Goal: Transaction & Acquisition: Obtain resource

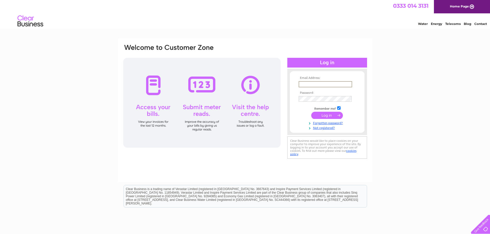
click at [330, 83] on input "text" at bounding box center [326, 84] width 54 height 6
drag, startPoint x: 309, startPoint y: 84, endPoint x: 294, endPoint y: 82, distance: 15.3
click at [294, 87] on form "Email Address: hazel@auchterlonies.com Password:" at bounding box center [327, 103] width 75 height 54
type input "alison@auchterlonies.com"
click at [321, 113] on input "submit" at bounding box center [327, 114] width 32 height 7
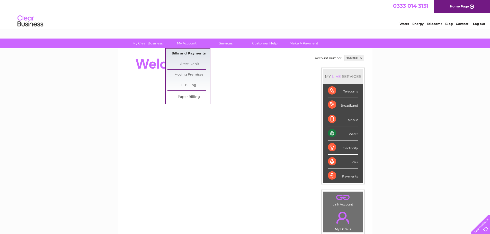
click at [187, 51] on link "Bills and Payments" at bounding box center [188, 54] width 42 height 10
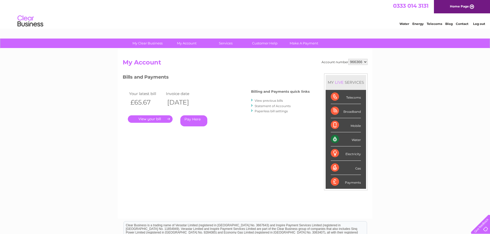
click at [147, 119] on link "." at bounding box center [150, 119] width 45 height 7
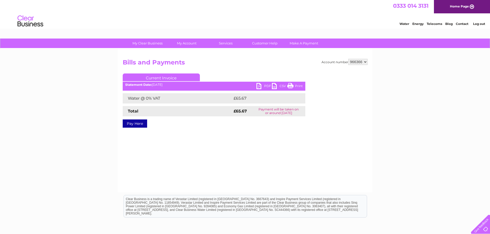
click at [266, 87] on link "PDF" at bounding box center [263, 86] width 15 height 7
